Goal: Transaction & Acquisition: Purchase product/service

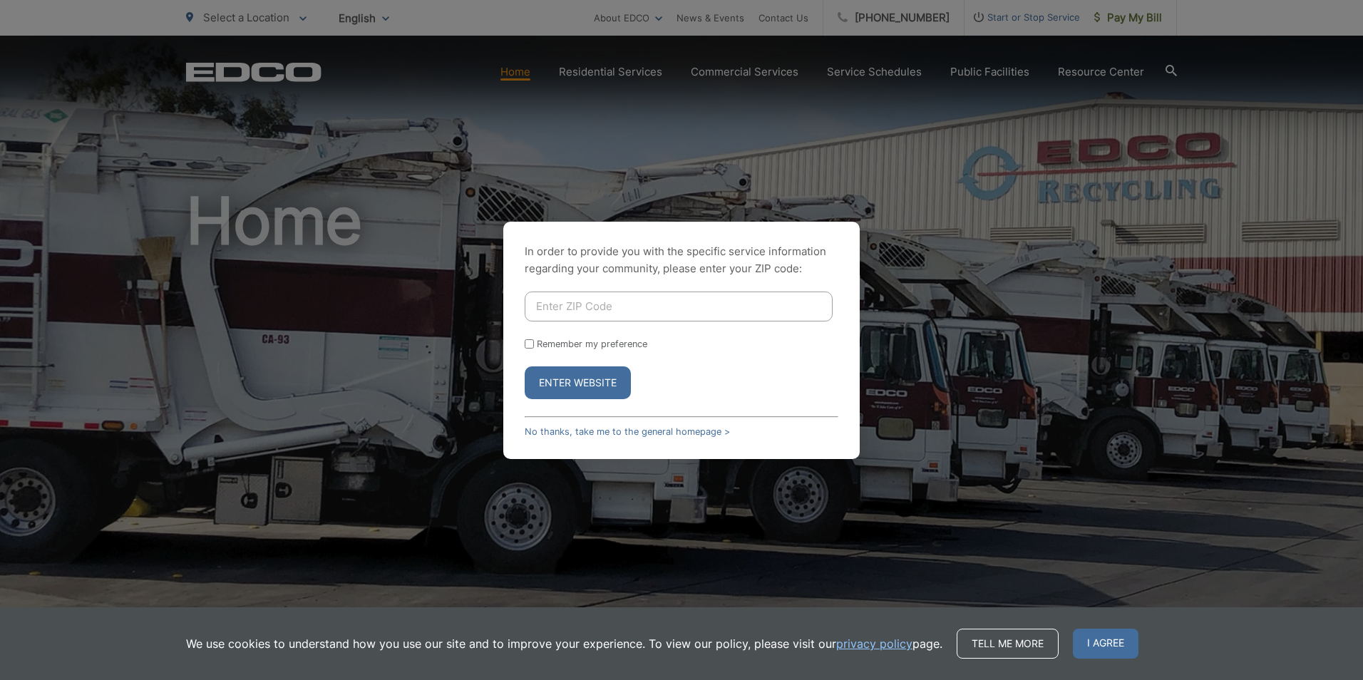
click at [534, 307] on input "Enter ZIP Code" at bounding box center [679, 307] width 308 height 30
type input "90501"
click at [526, 341] on input "Remember my preference" at bounding box center [529, 343] width 9 height 9
checkbox input "true"
click at [548, 382] on button "Enter Website" at bounding box center [578, 382] width 106 height 33
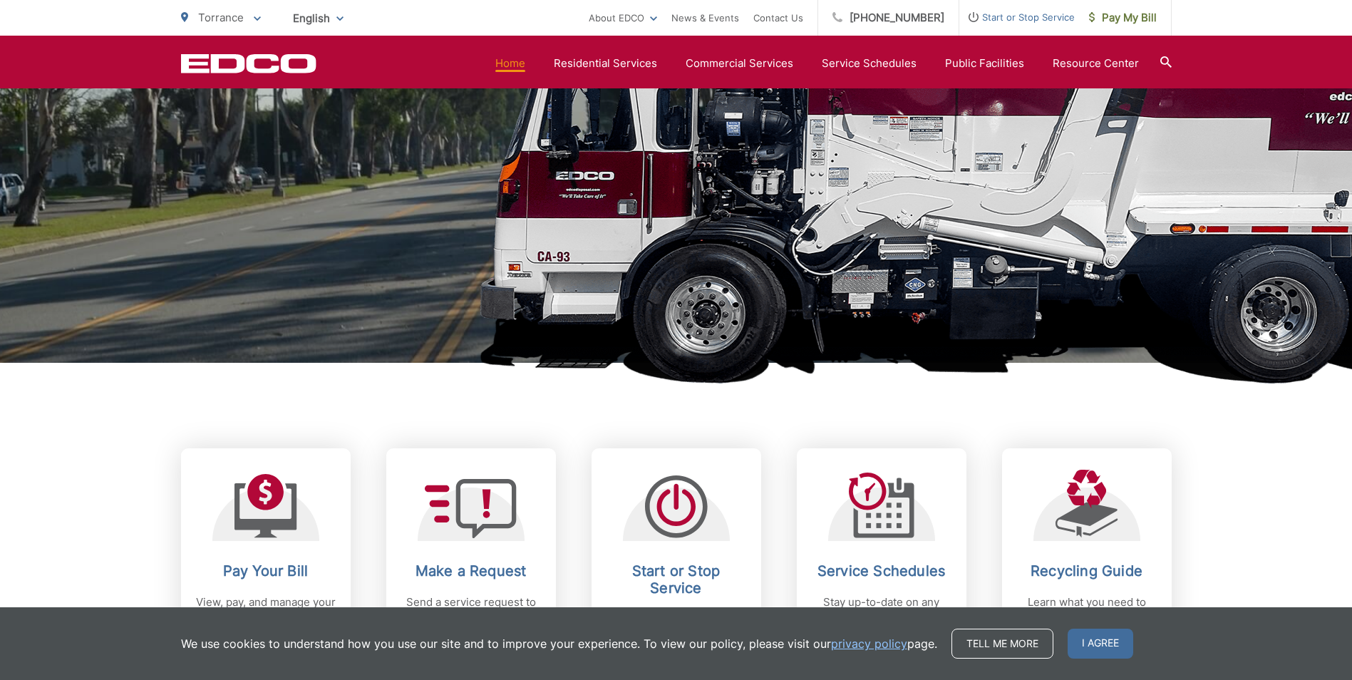
scroll to position [285, 0]
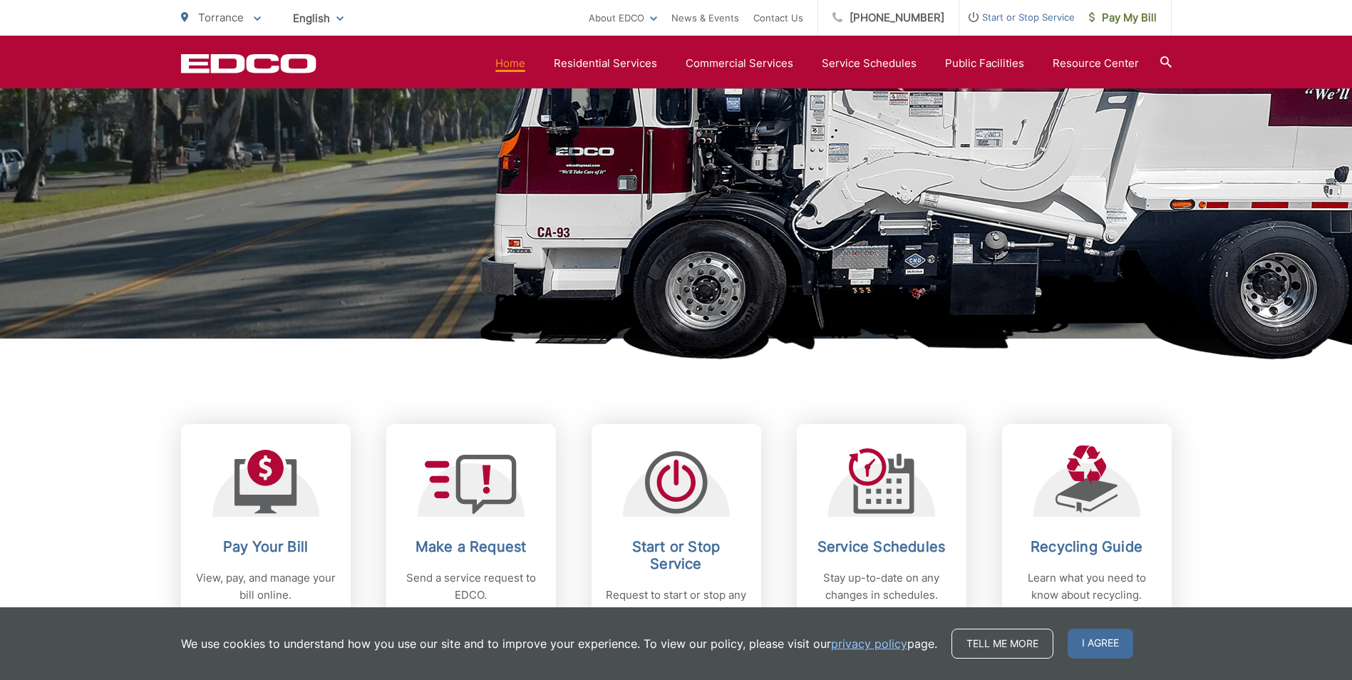
click at [1092, 645] on span "I agree" at bounding box center [1101, 644] width 66 height 30
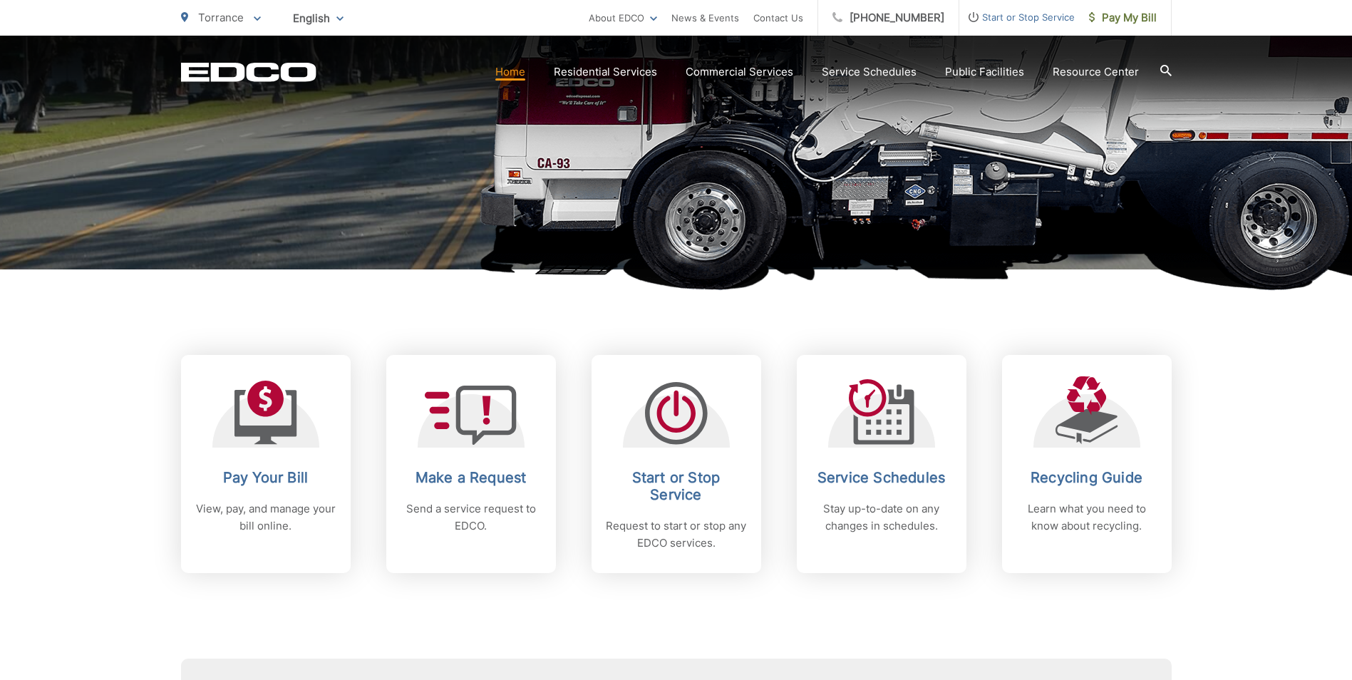
scroll to position [356, 0]
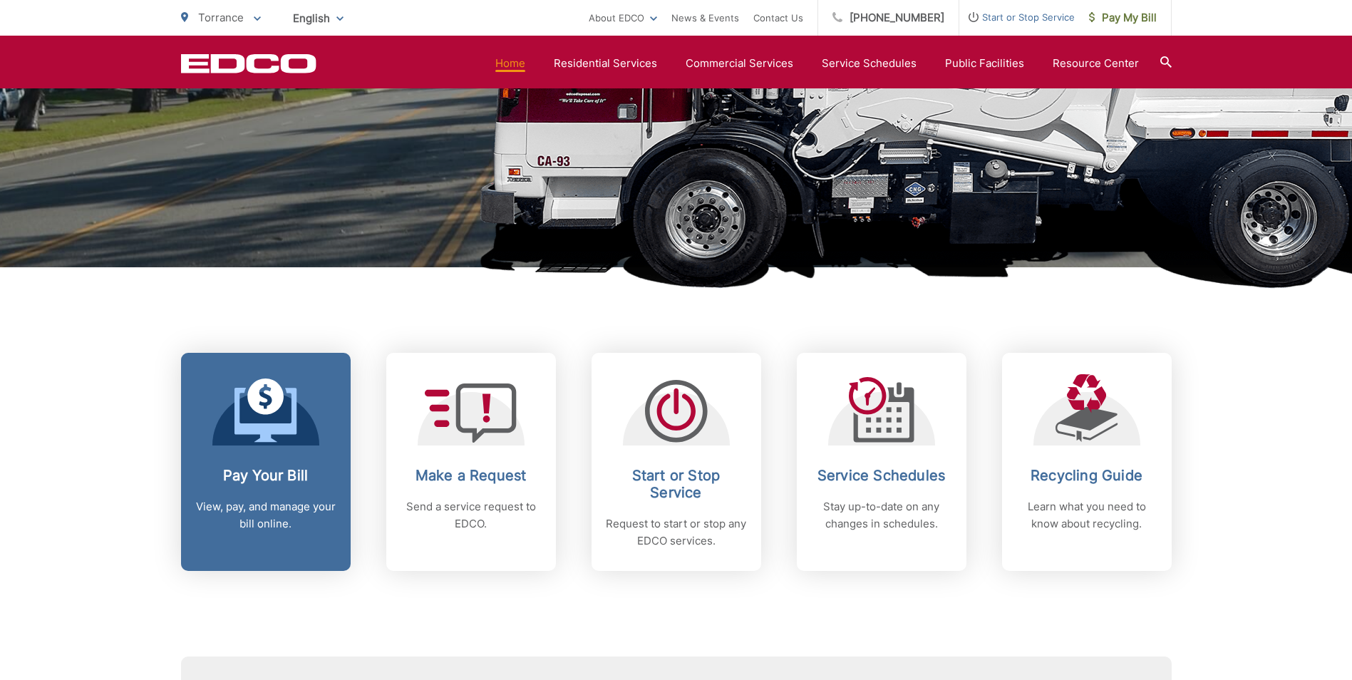
click at [284, 475] on h2 "Pay Your Bill" at bounding box center [265, 475] width 141 height 17
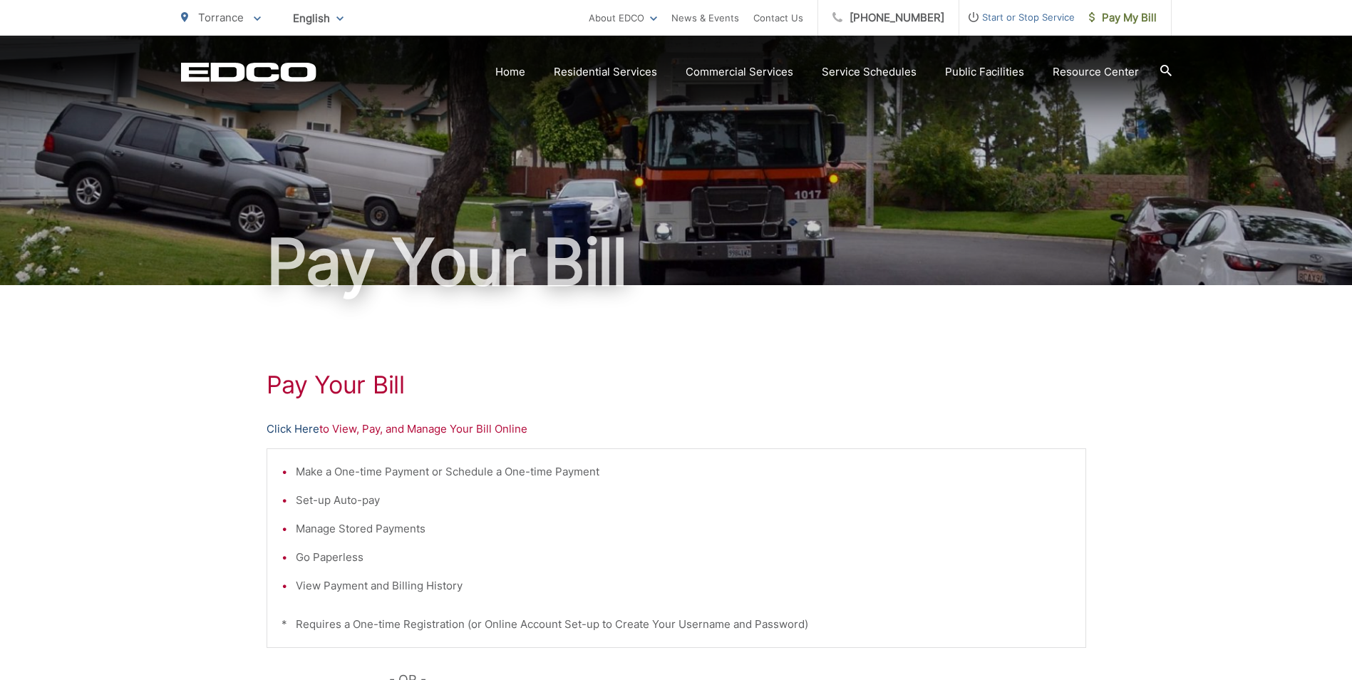
click at [285, 429] on link "Click Here" at bounding box center [293, 429] width 53 height 17
